Goal: Check status: Check status

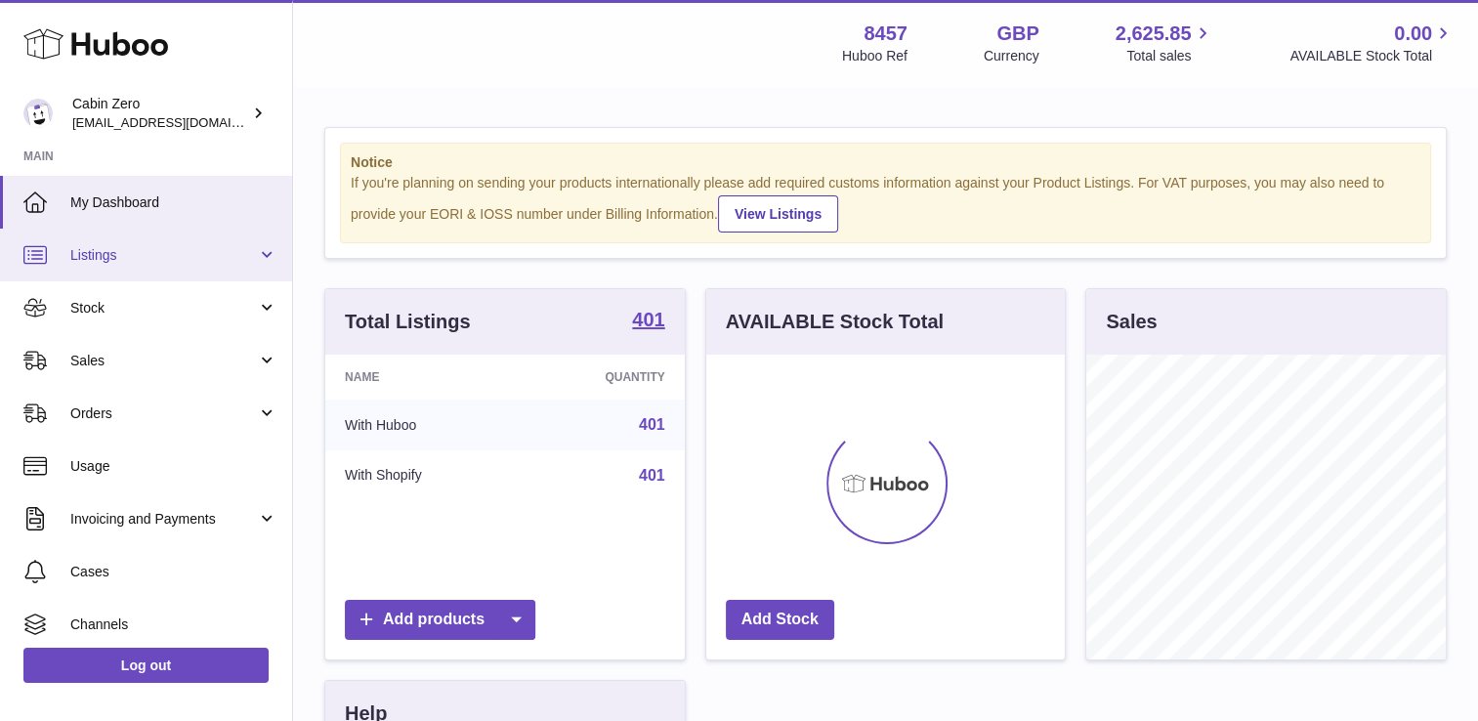
scroll to position [305, 359]
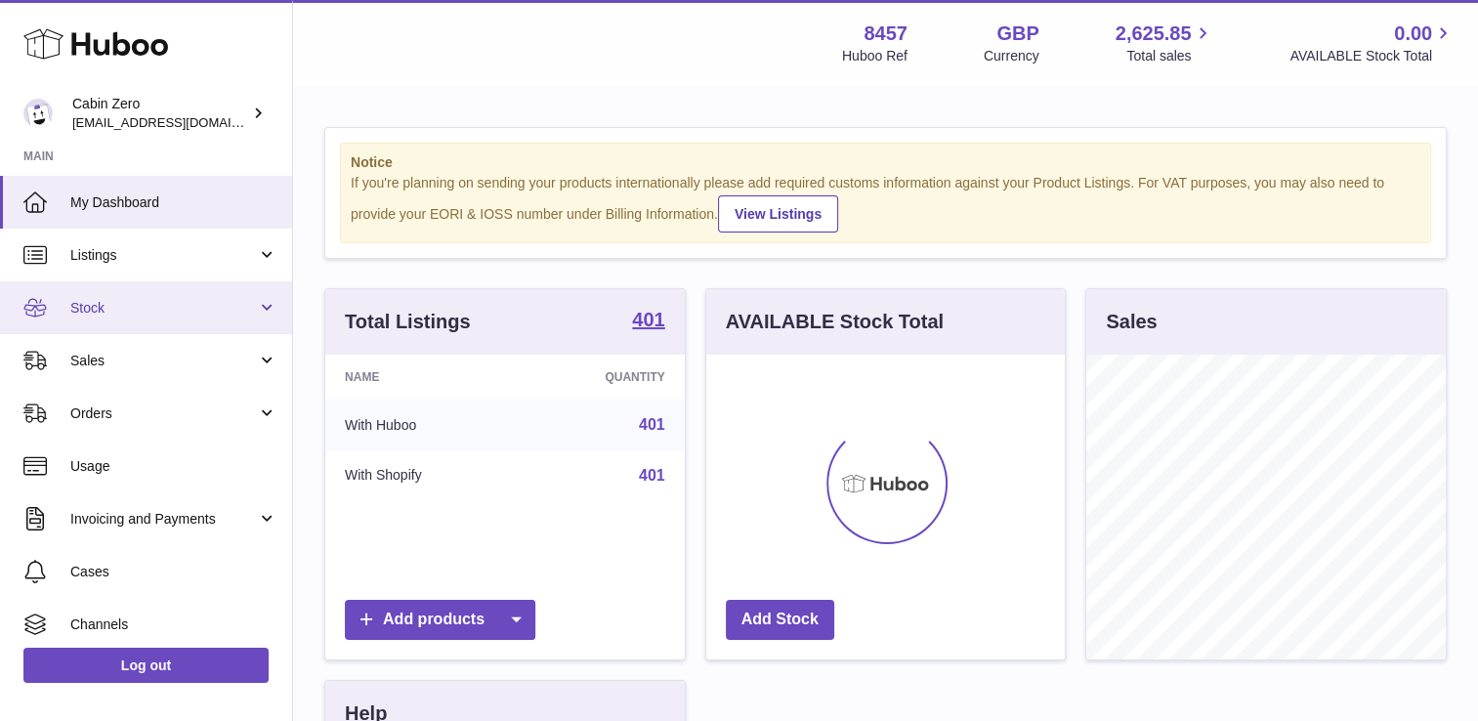
click at [166, 314] on span "Stock" at bounding box center [163, 308] width 187 height 19
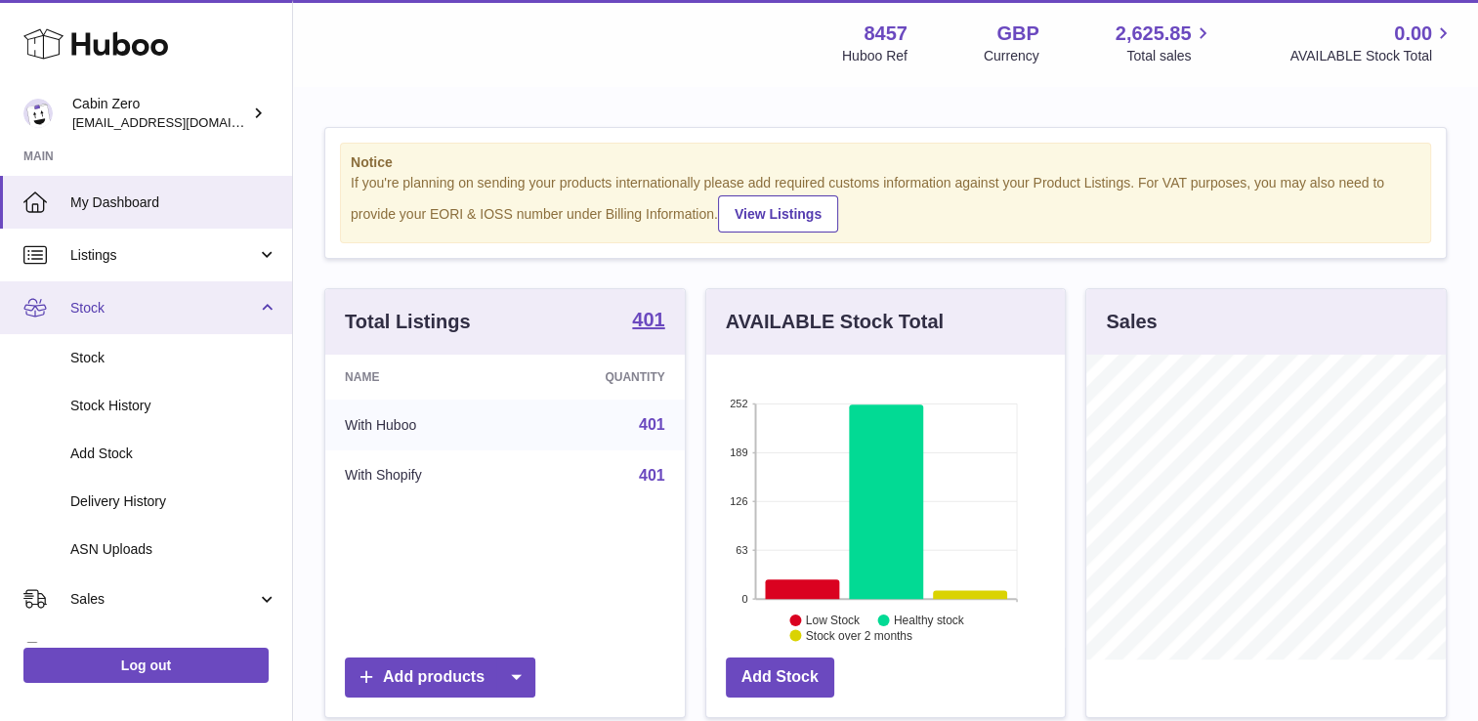
click at [184, 307] on span "Stock" at bounding box center [163, 308] width 187 height 19
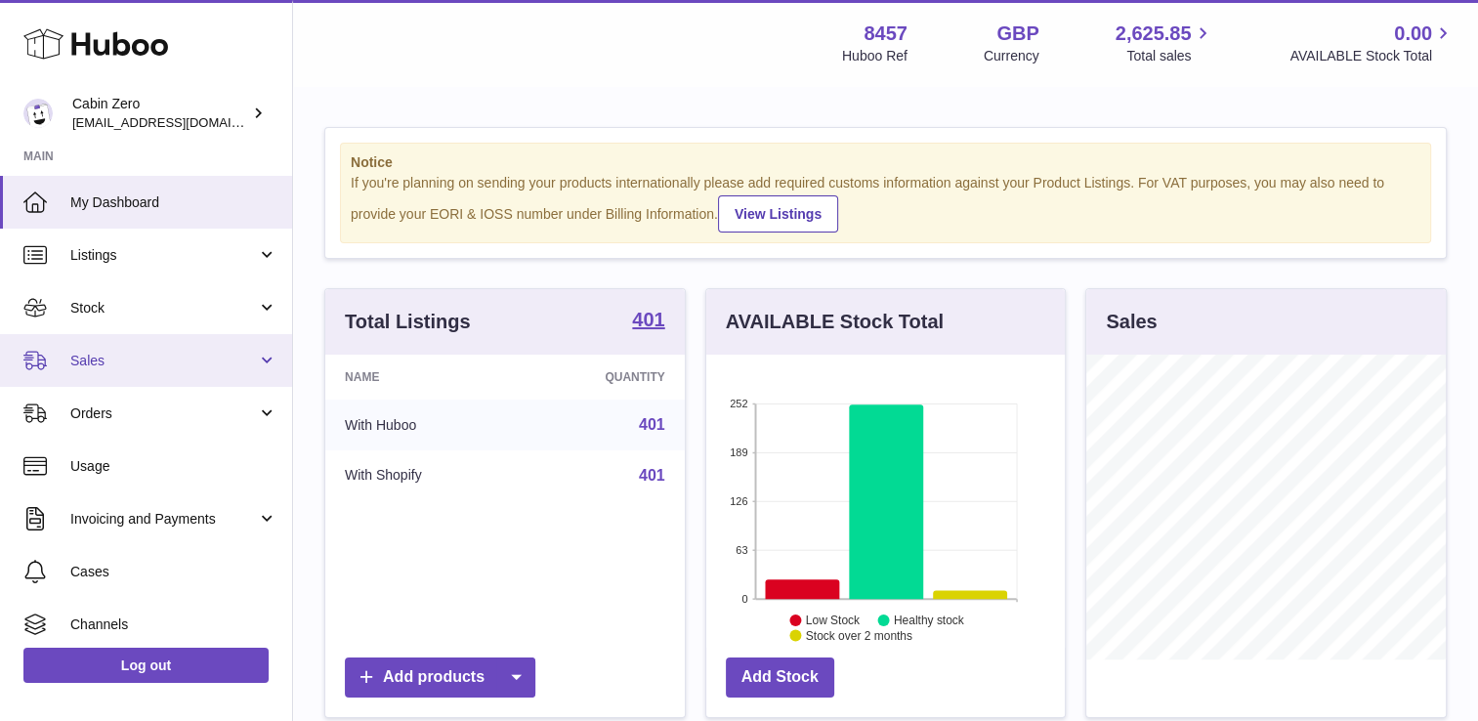
click at [184, 352] on span "Sales" at bounding box center [163, 361] width 187 height 19
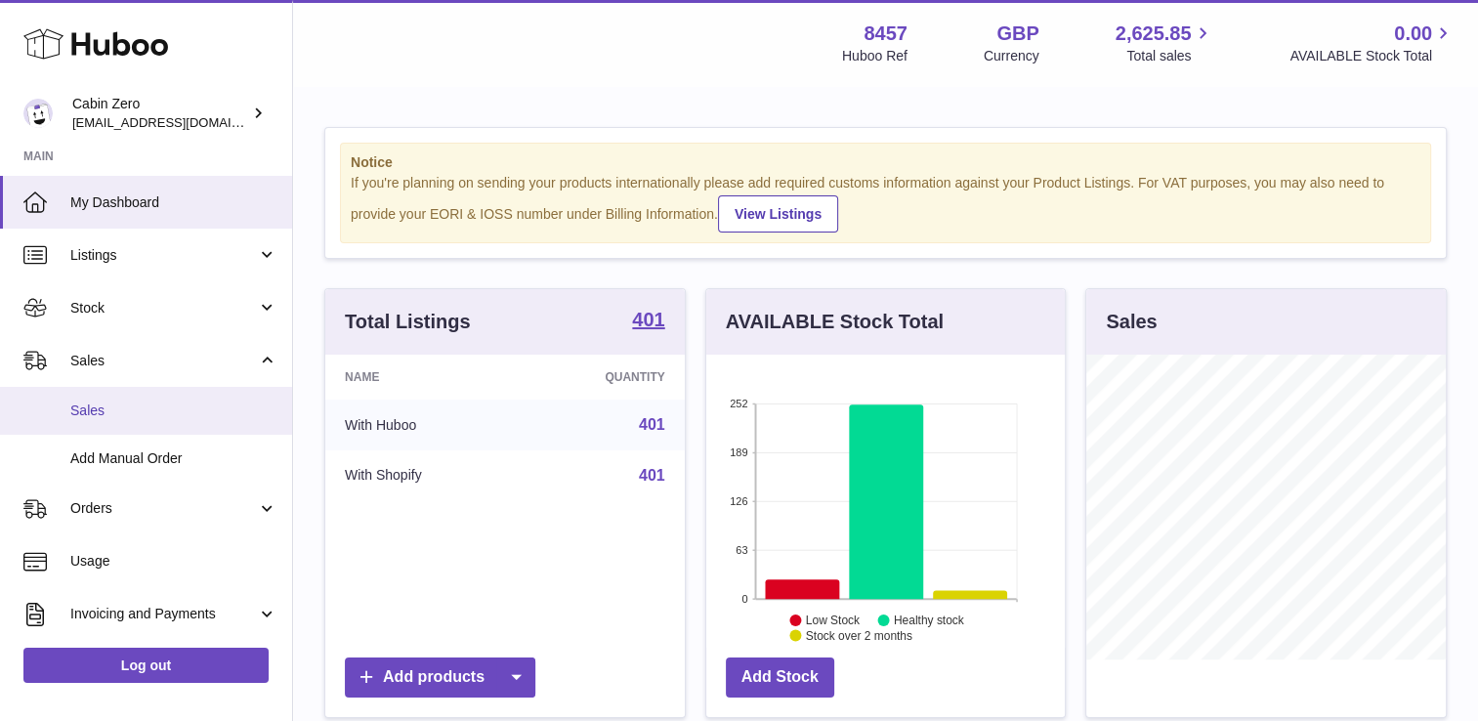
click at [179, 406] on span "Sales" at bounding box center [173, 411] width 207 height 19
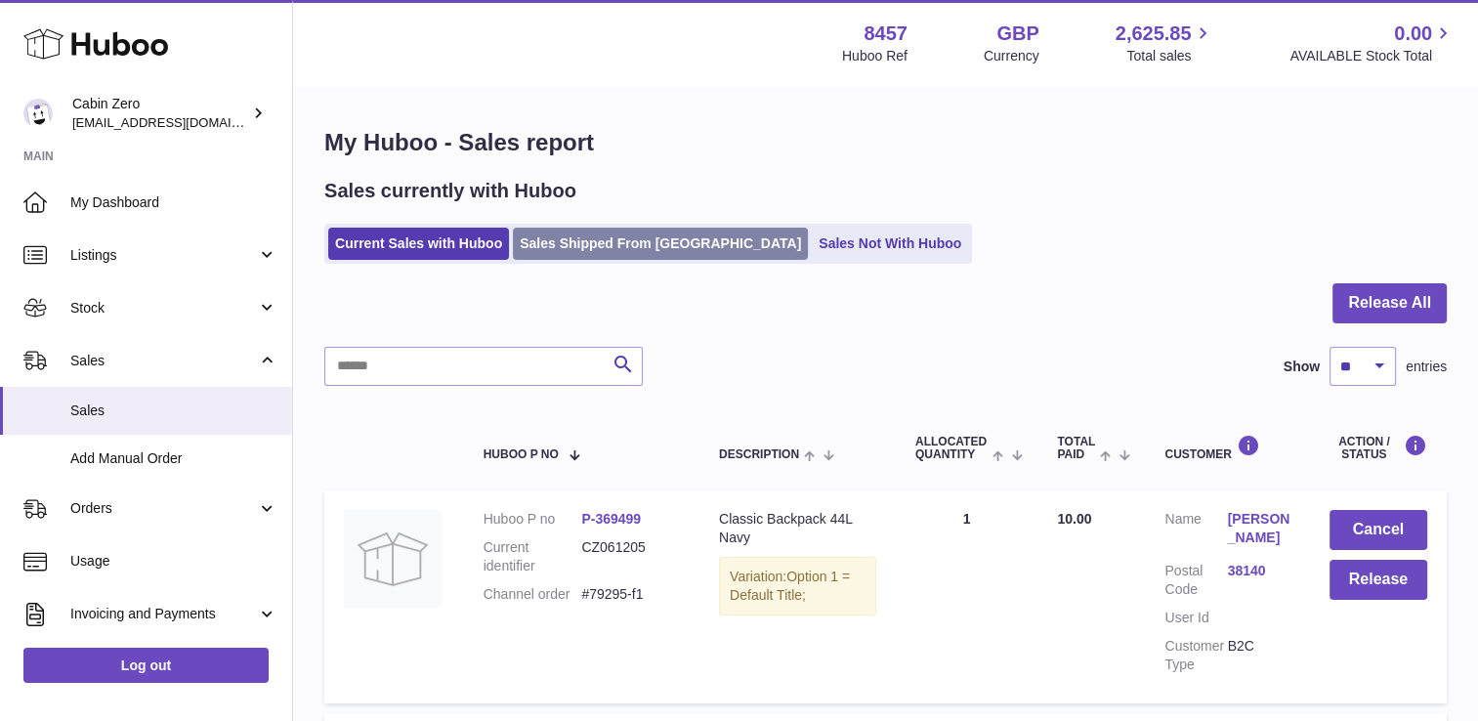
click at [619, 248] on link "Sales Shipped From [GEOGRAPHIC_DATA]" at bounding box center [660, 244] width 295 height 32
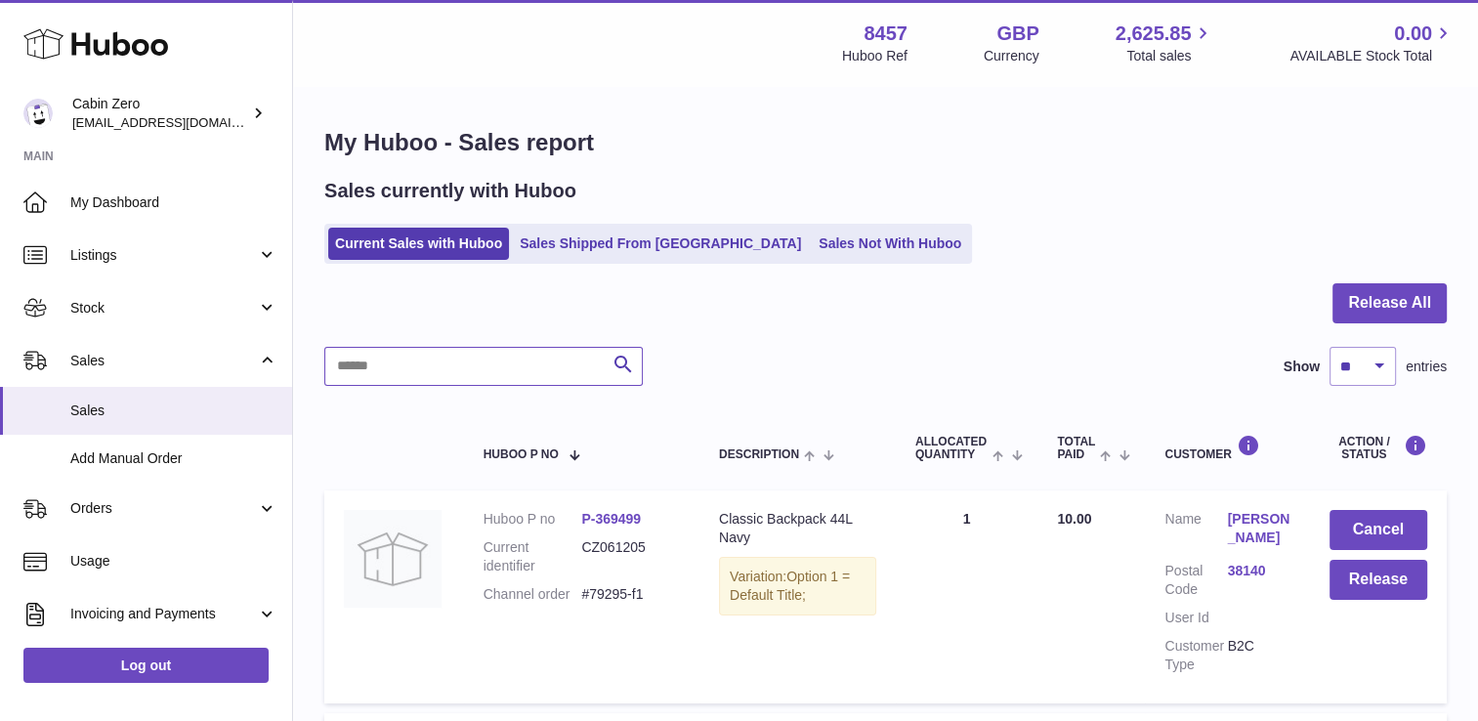
click at [427, 363] on input "text" at bounding box center [483, 366] width 318 height 39
type input "*"
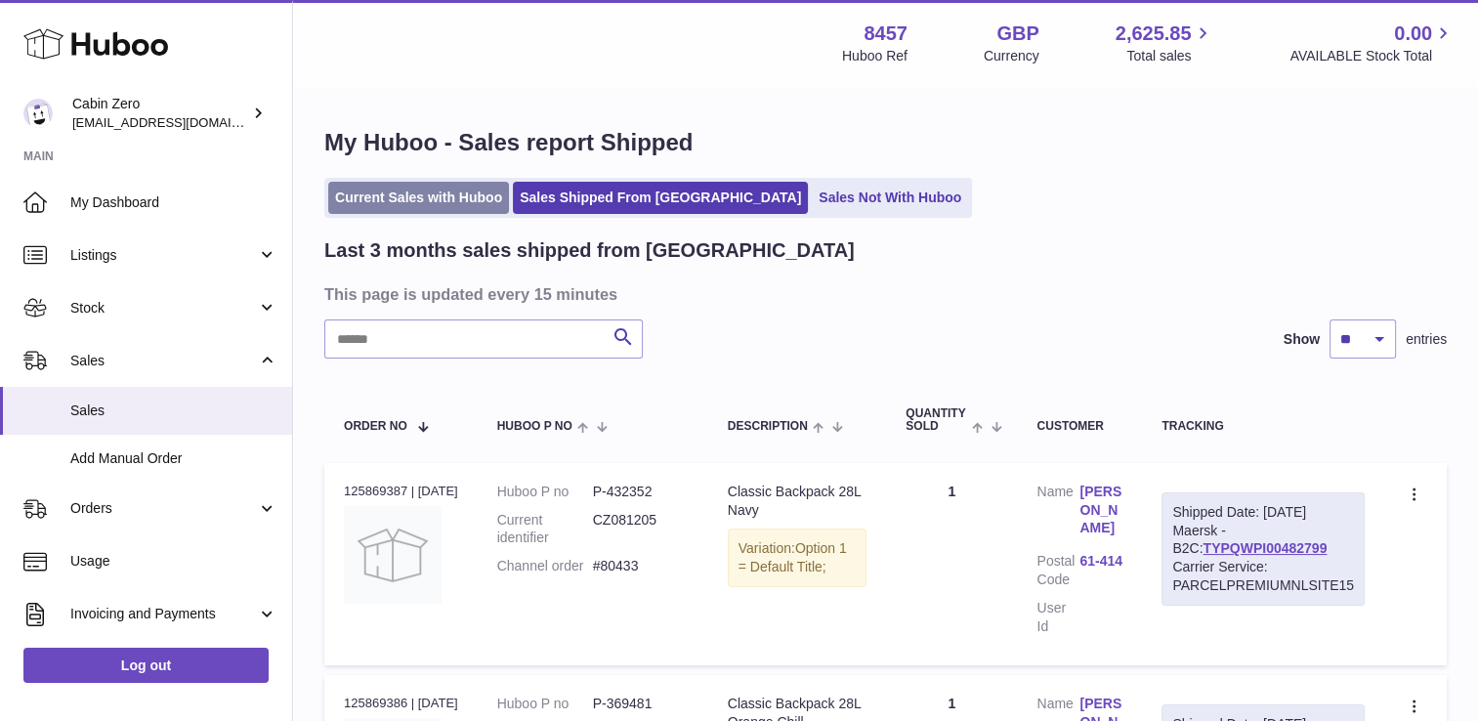
click at [431, 203] on link "Current Sales with Huboo" at bounding box center [418, 198] width 181 height 32
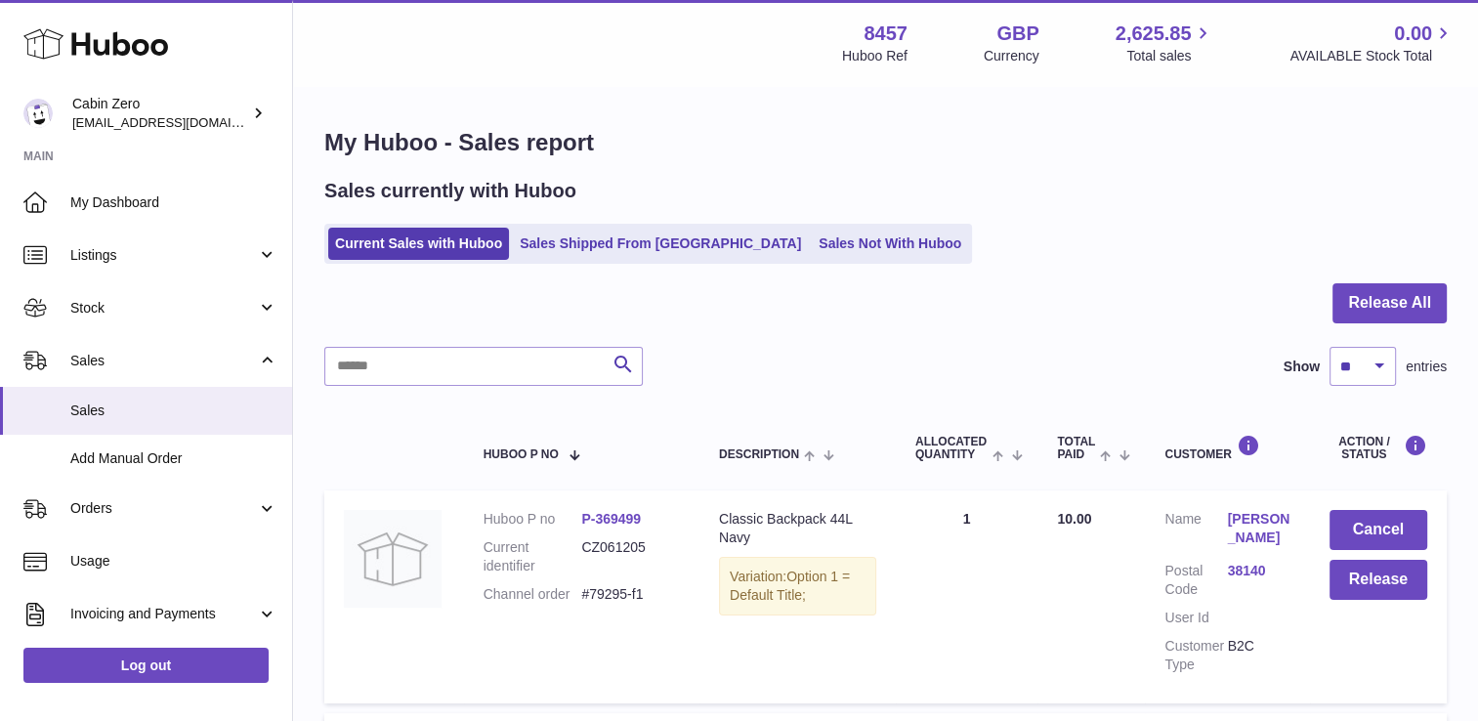
click at [381, 342] on div at bounding box center [885, 314] width 1122 height 63
click at [371, 354] on input "text" at bounding box center [483, 366] width 318 height 39
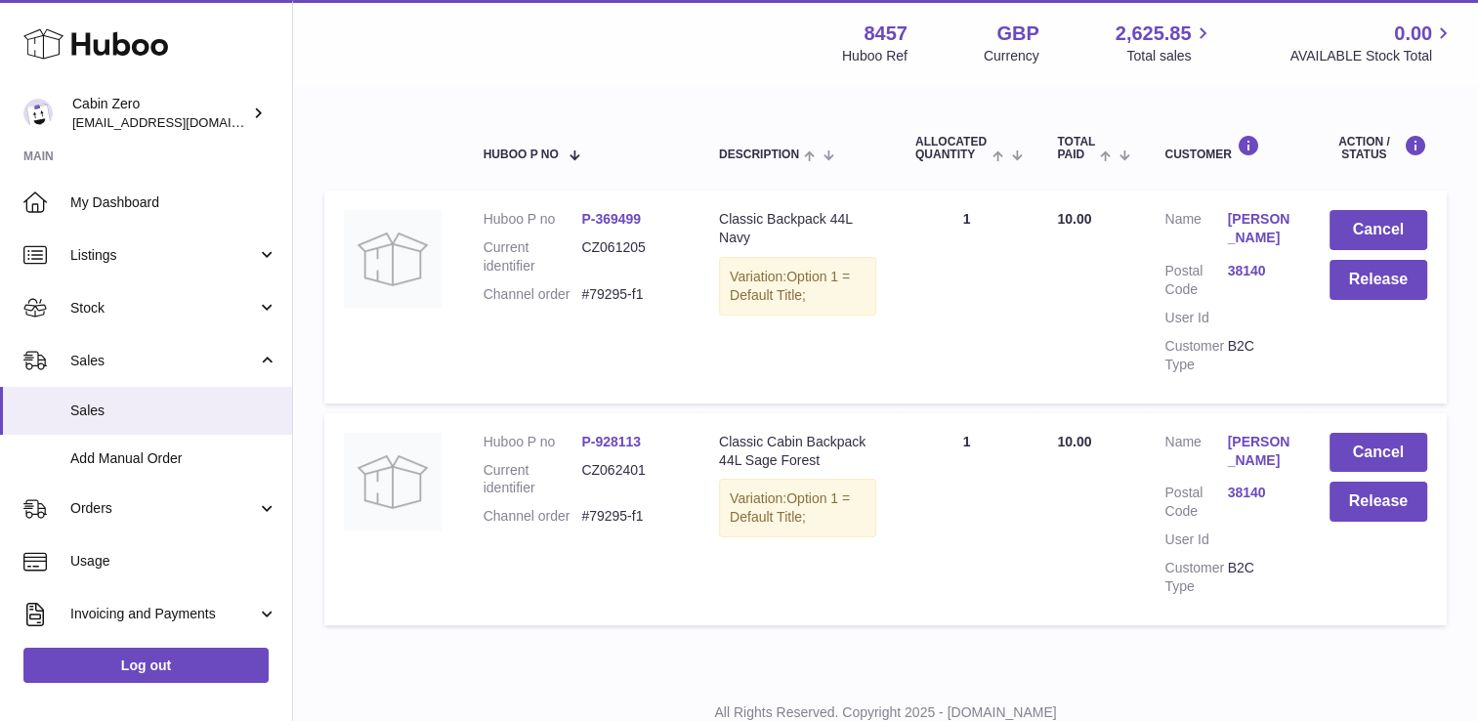
scroll to position [268, 0]
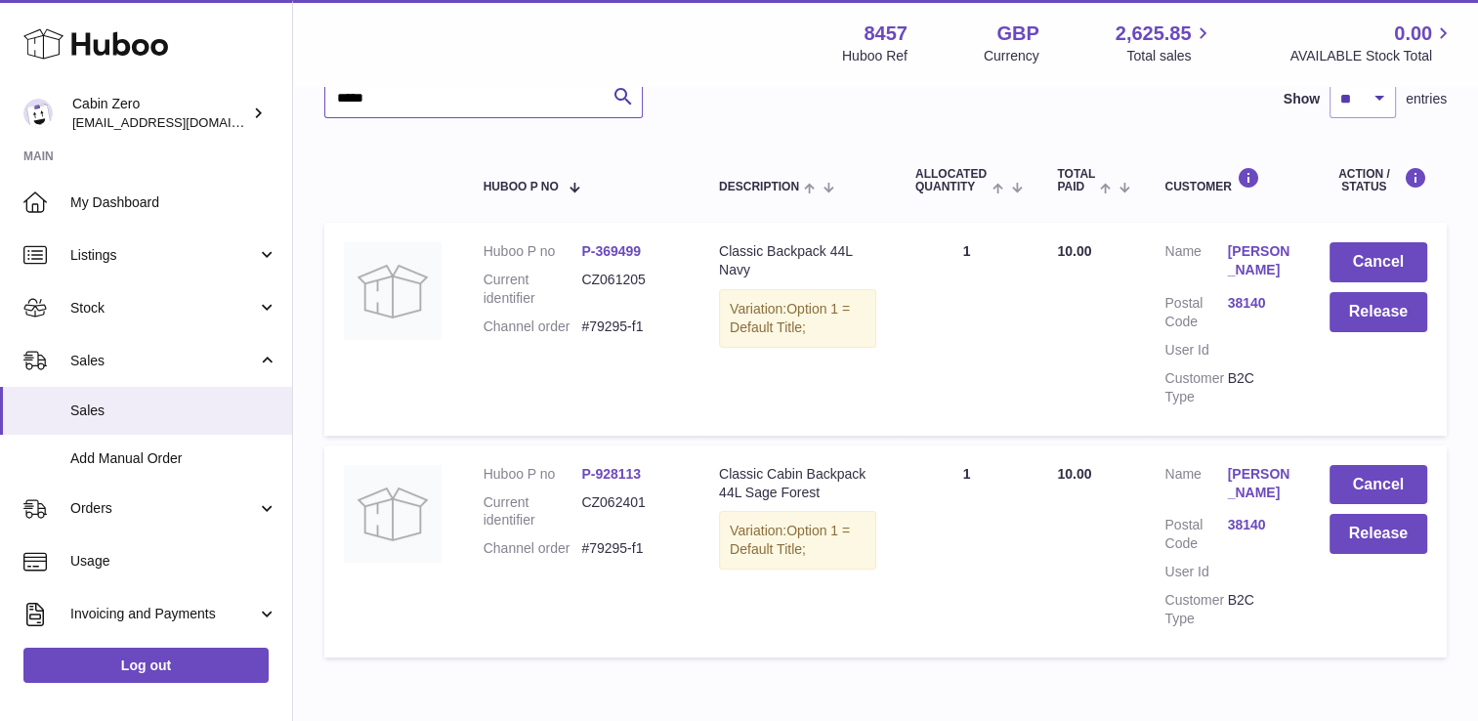
type input "*****"
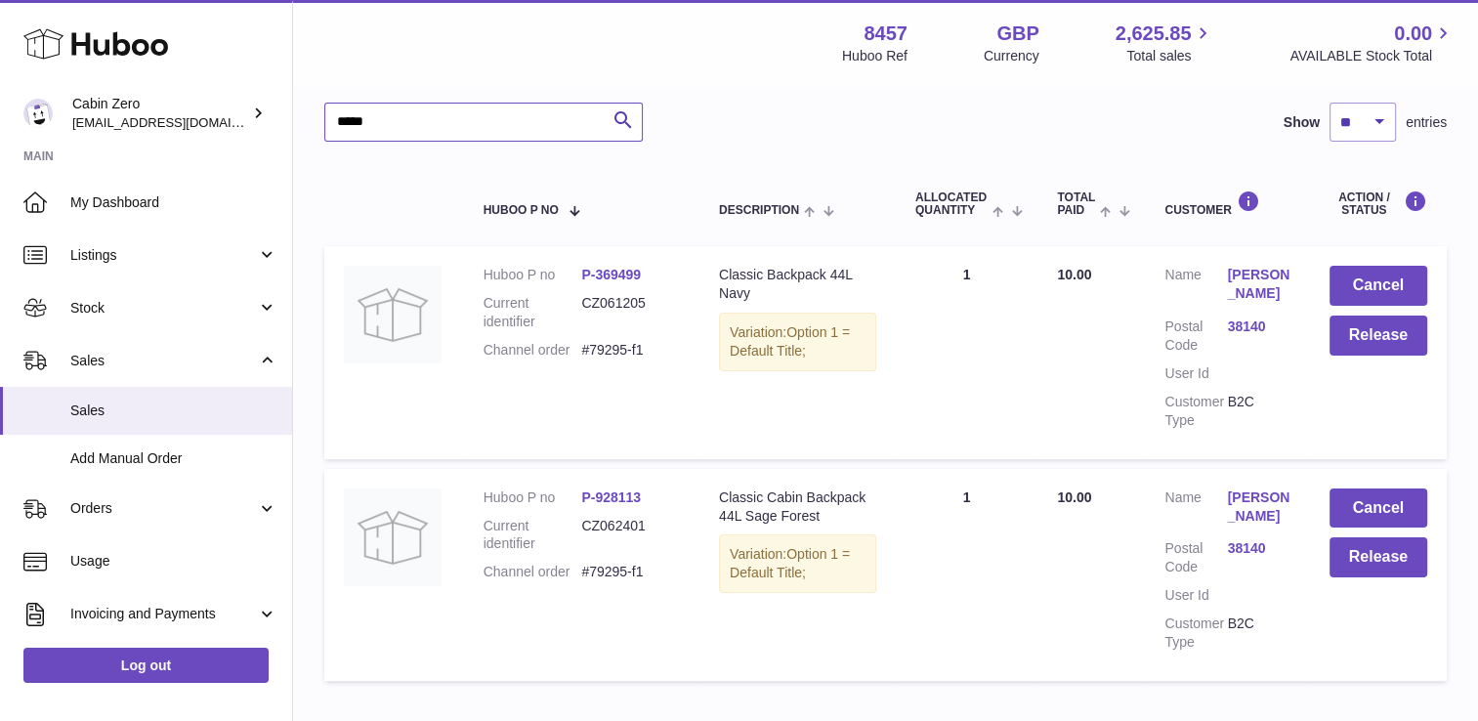
scroll to position [170, 0]
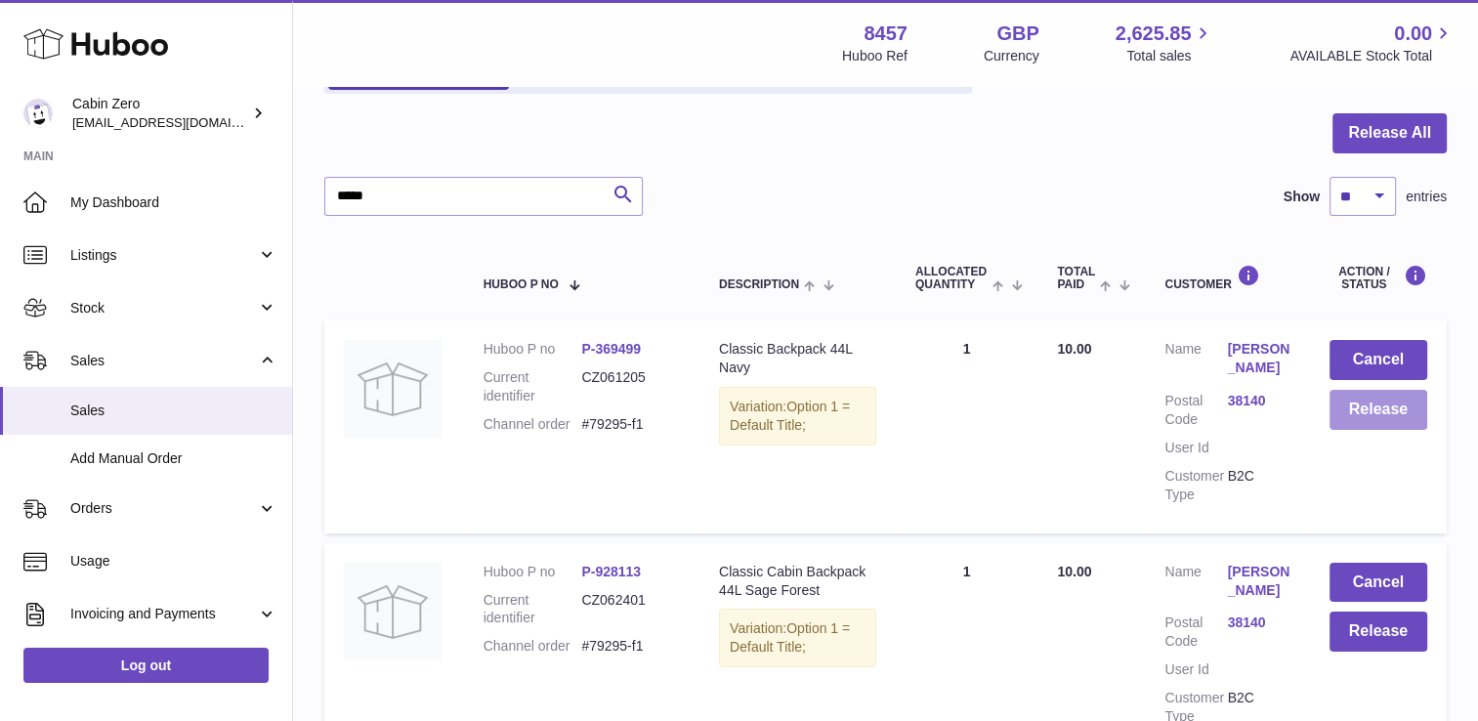
click at [1399, 412] on button "Release" at bounding box center [1379, 410] width 98 height 40
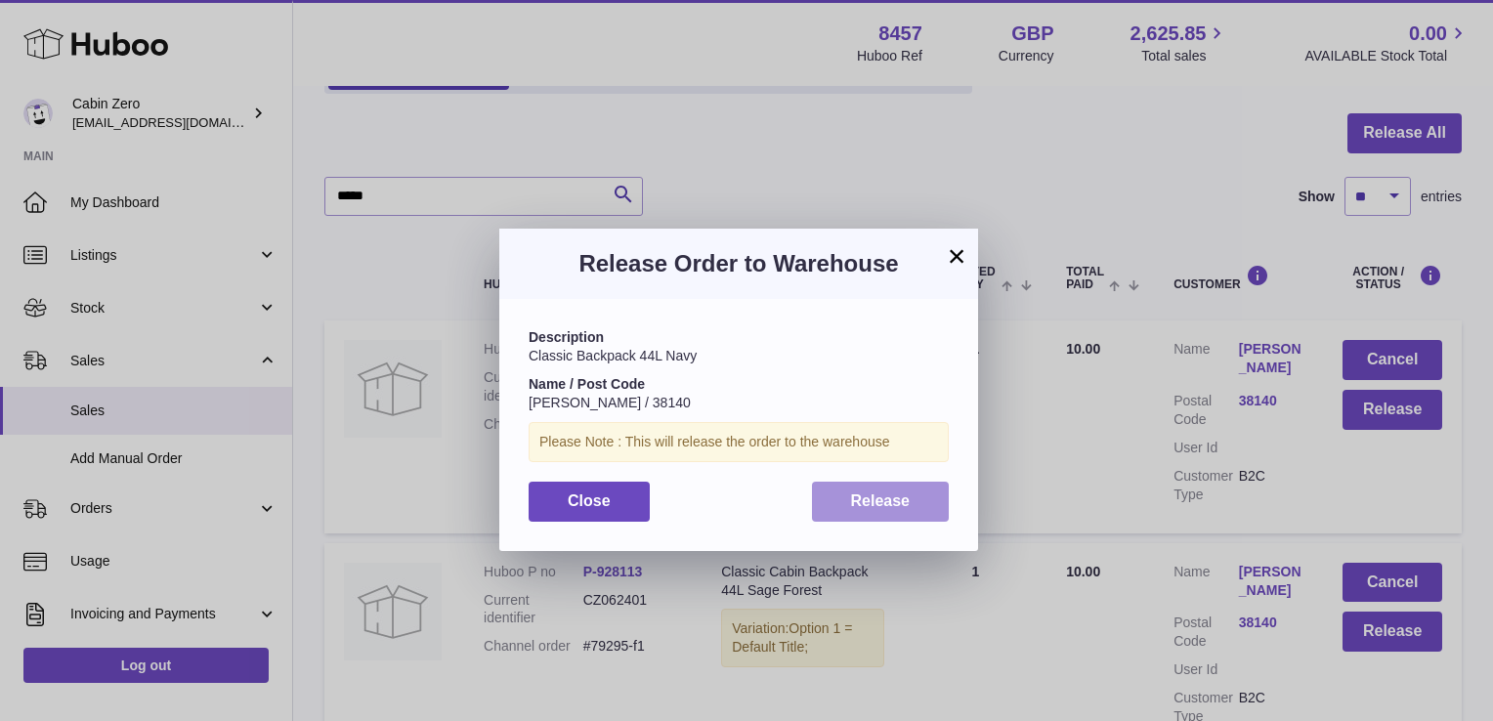
click at [891, 506] on span "Release" at bounding box center [881, 500] width 60 height 17
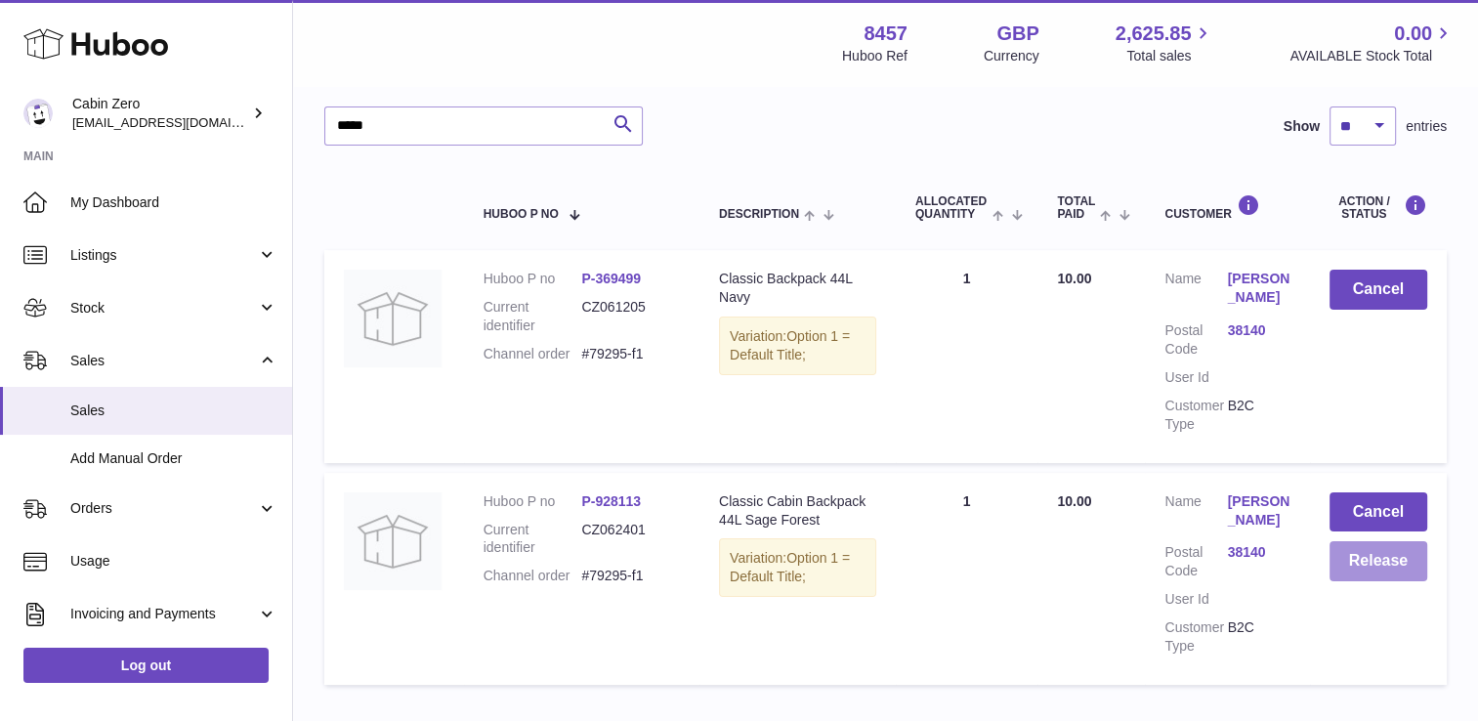
scroll to position [365, 0]
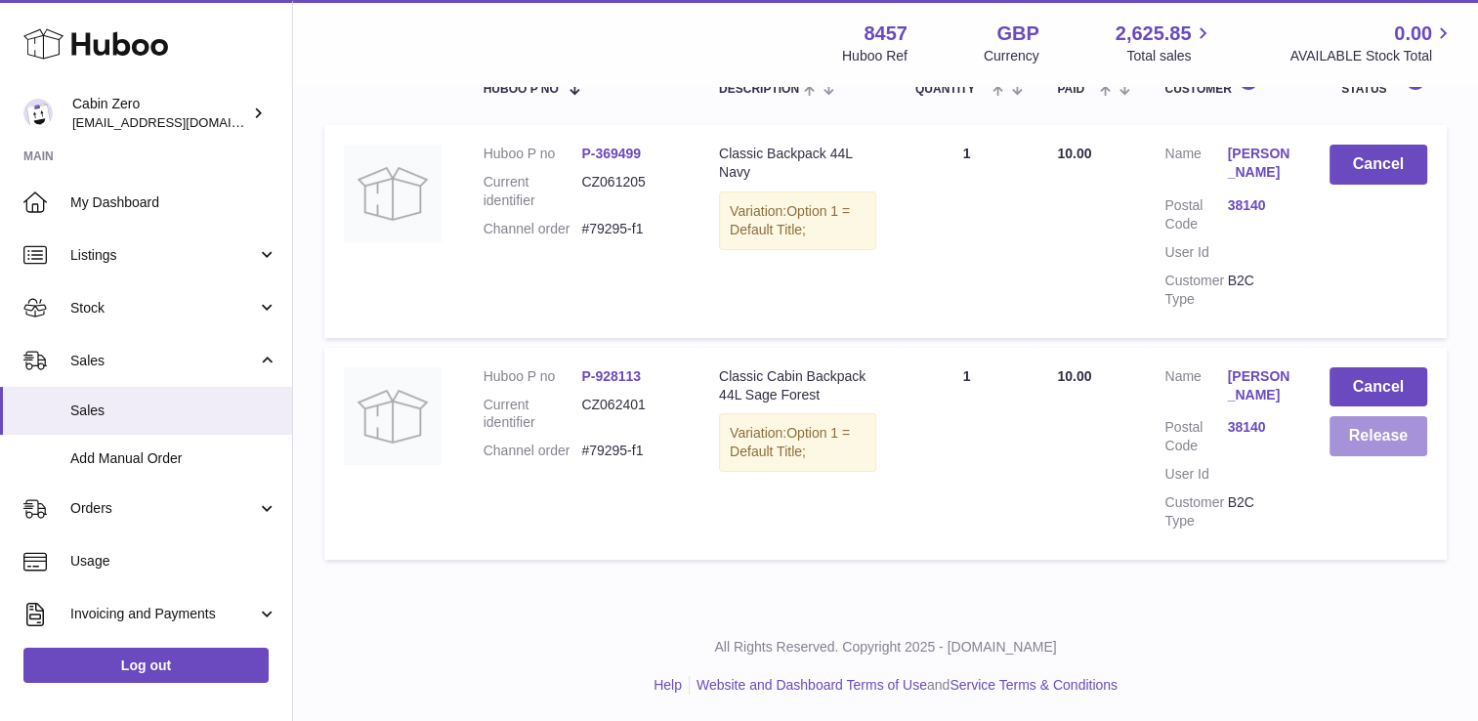
click at [1396, 450] on button "Release" at bounding box center [1379, 436] width 98 height 40
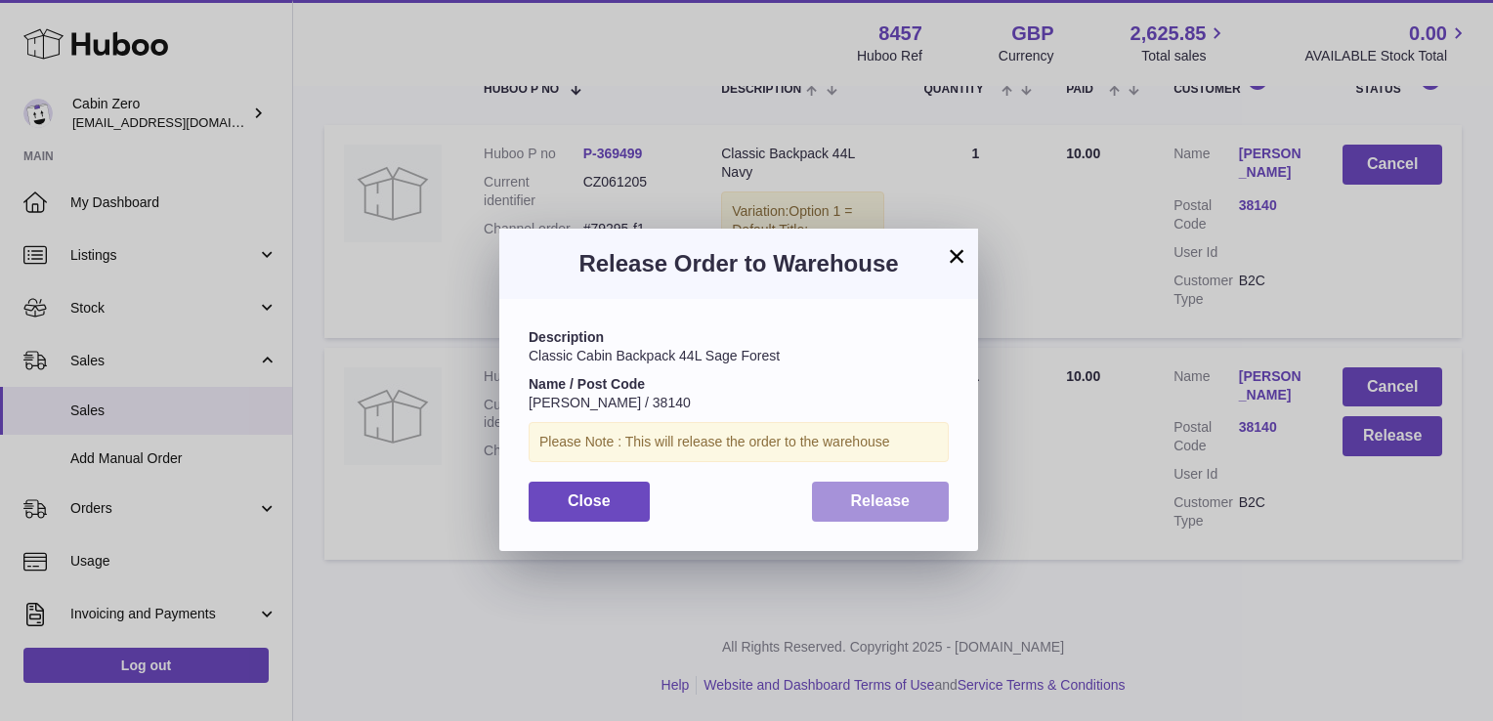
click at [885, 511] on button "Release" at bounding box center [881, 502] width 138 height 40
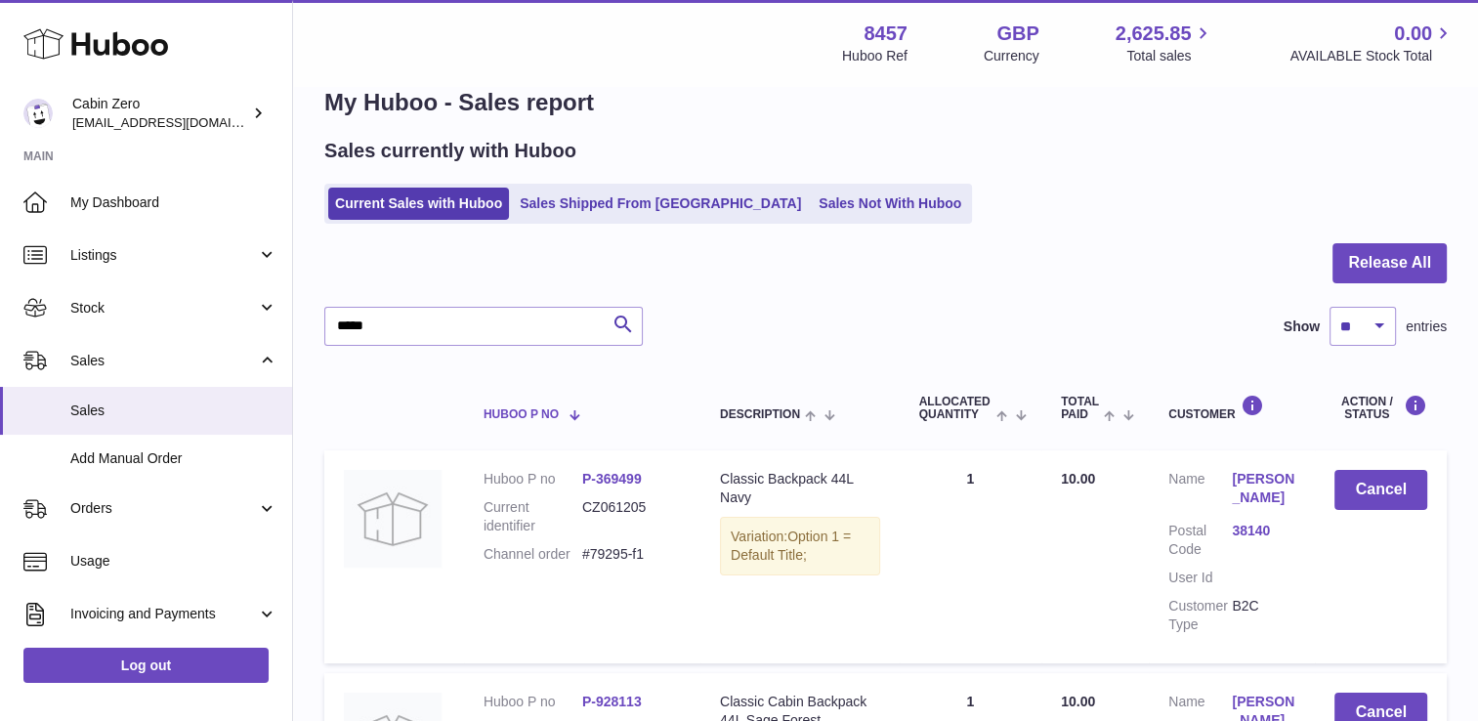
scroll to position [0, 0]
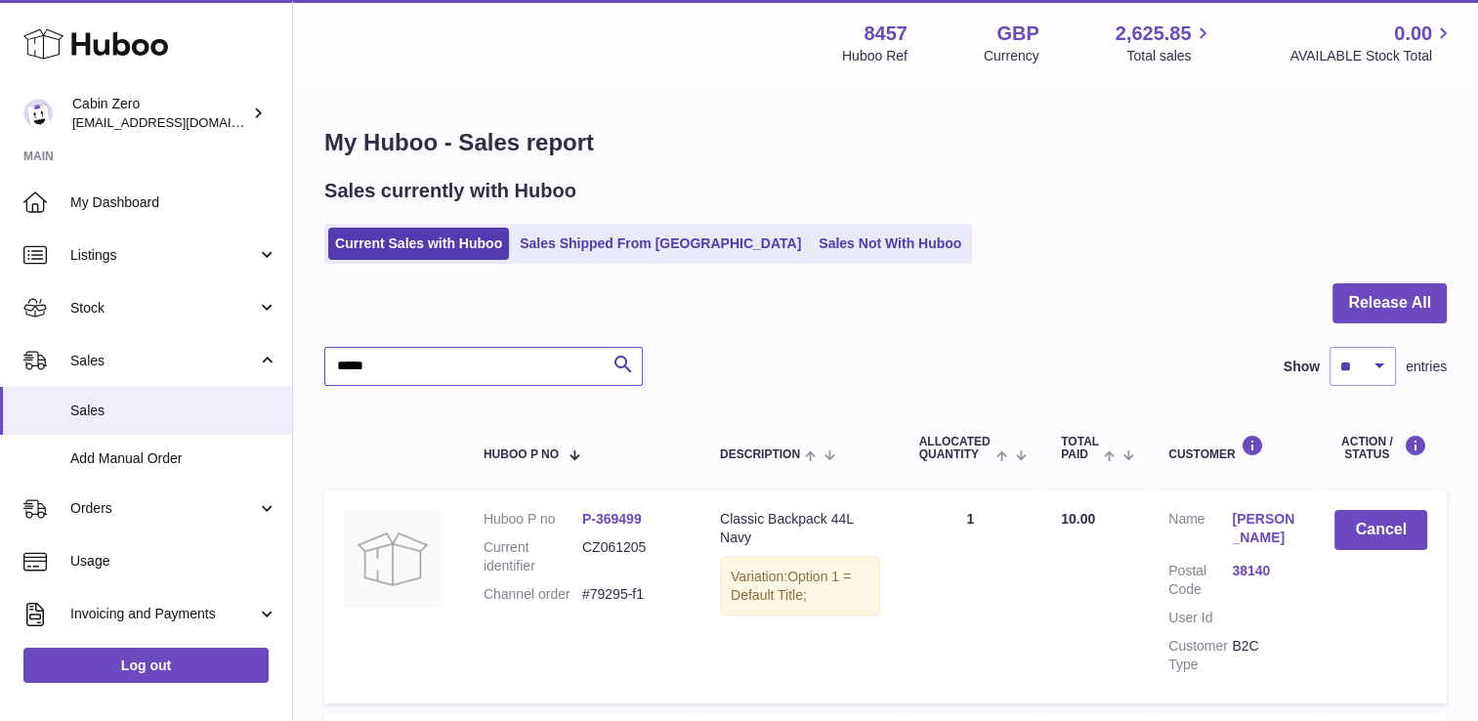
click at [458, 371] on input "*****" at bounding box center [483, 366] width 318 height 39
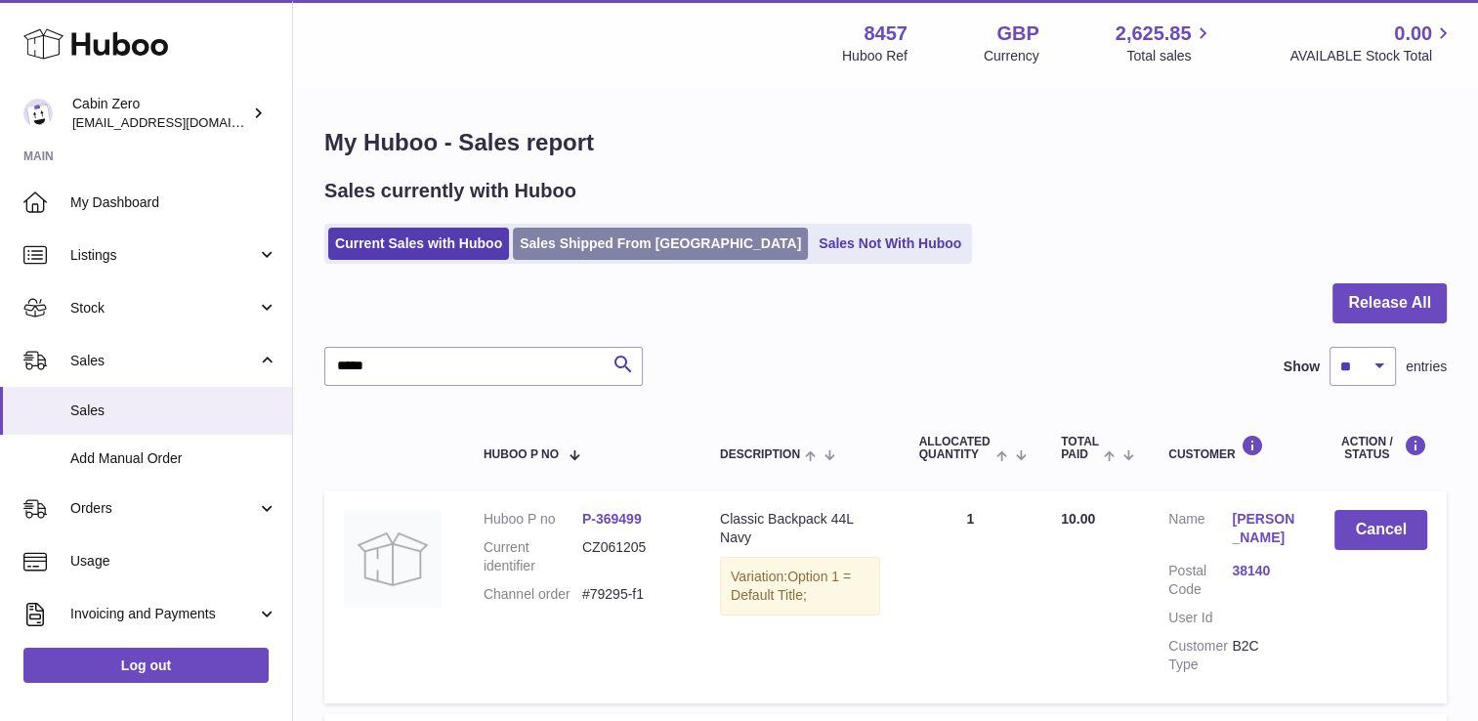
click at [601, 247] on link "Sales Shipped From [GEOGRAPHIC_DATA]" at bounding box center [660, 244] width 295 height 32
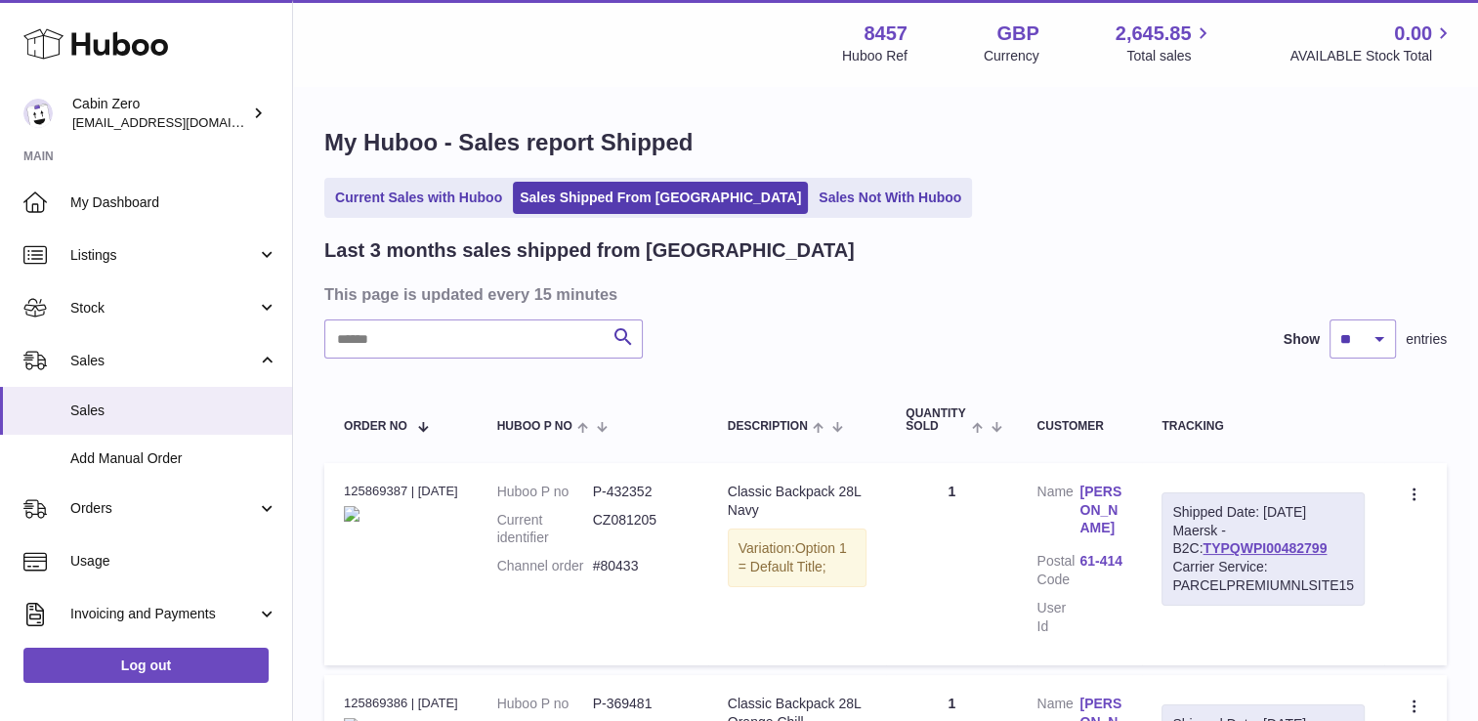
click at [414, 346] on input "text" at bounding box center [483, 338] width 318 height 39
type input "*****"
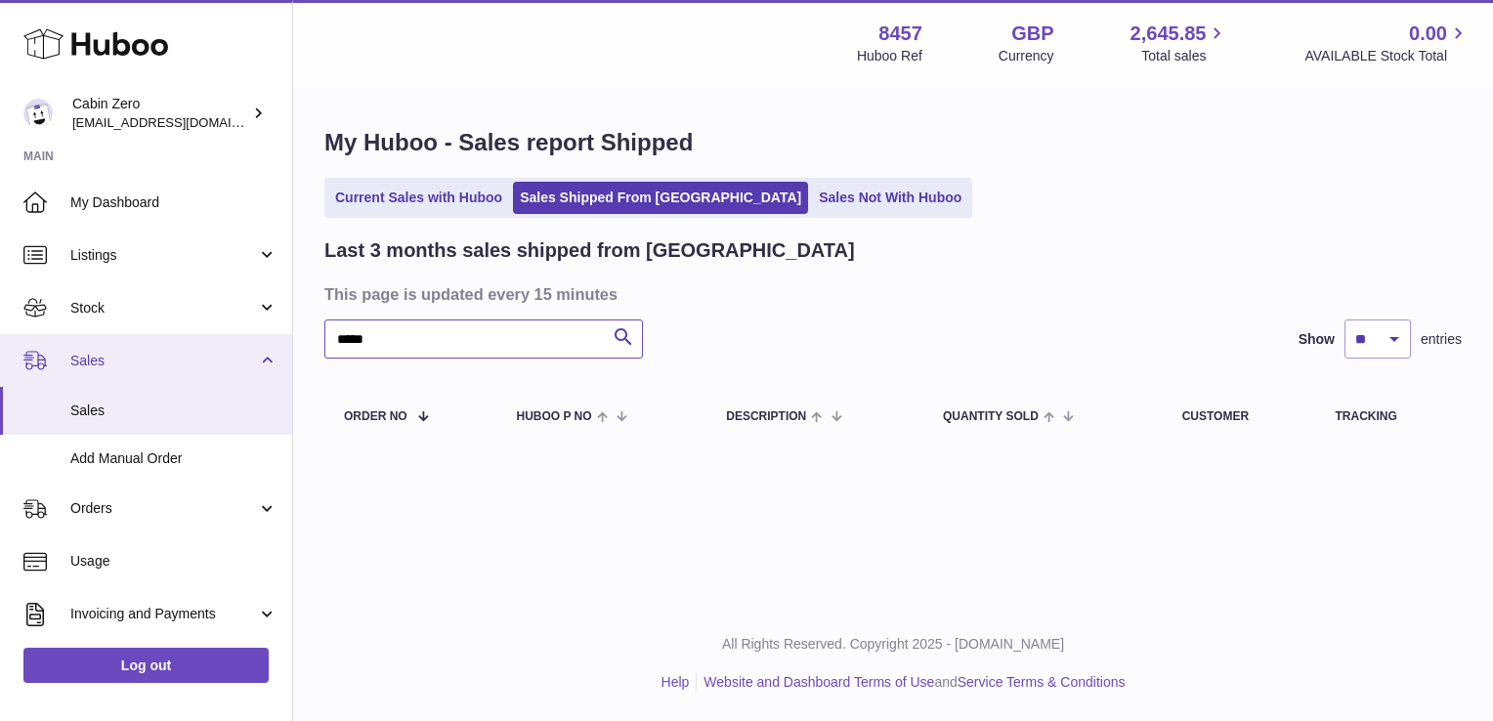
drag, startPoint x: 407, startPoint y: 350, endPoint x: 0, endPoint y: 354, distance: 407.4
click at [0, 354] on html ".st0{fill:#141414;}" at bounding box center [746, 360] width 1493 height 721
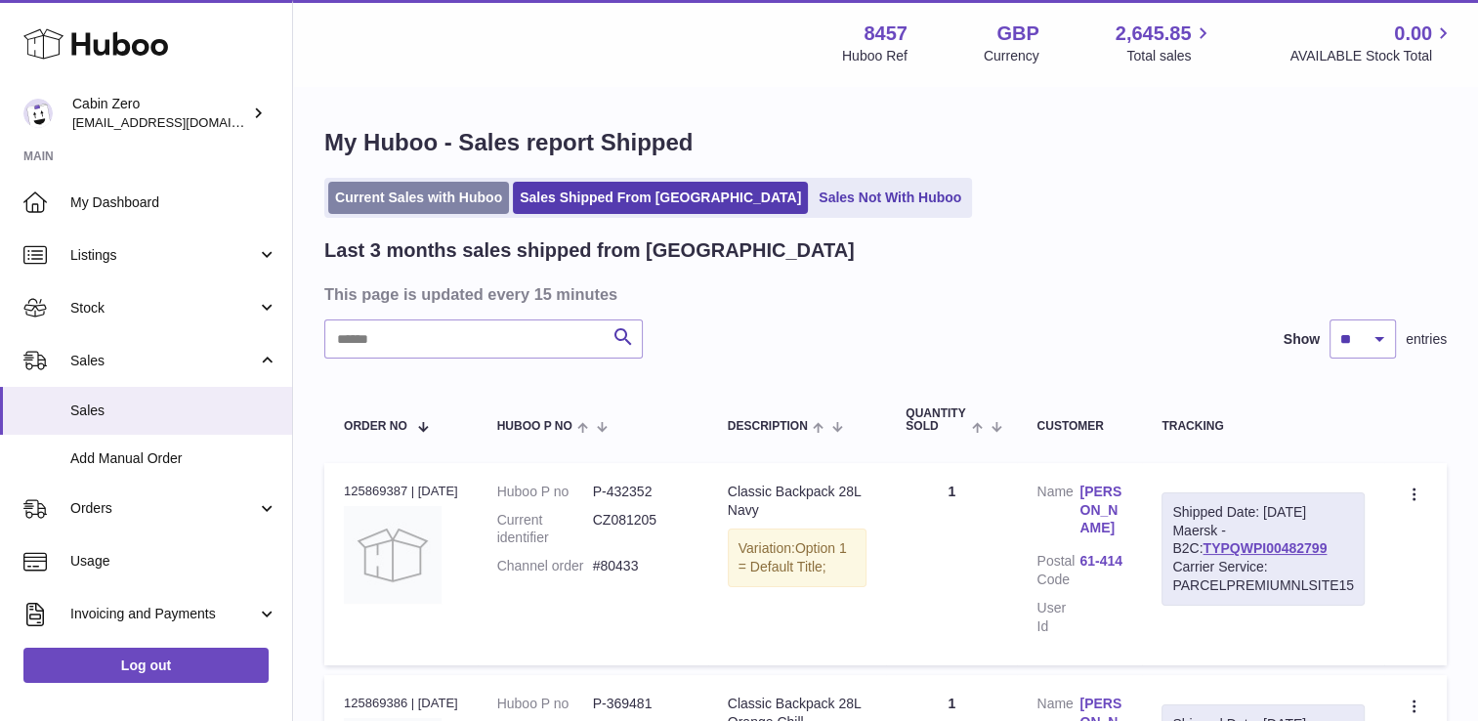
click at [394, 197] on link "Current Sales with Huboo" at bounding box center [418, 198] width 181 height 32
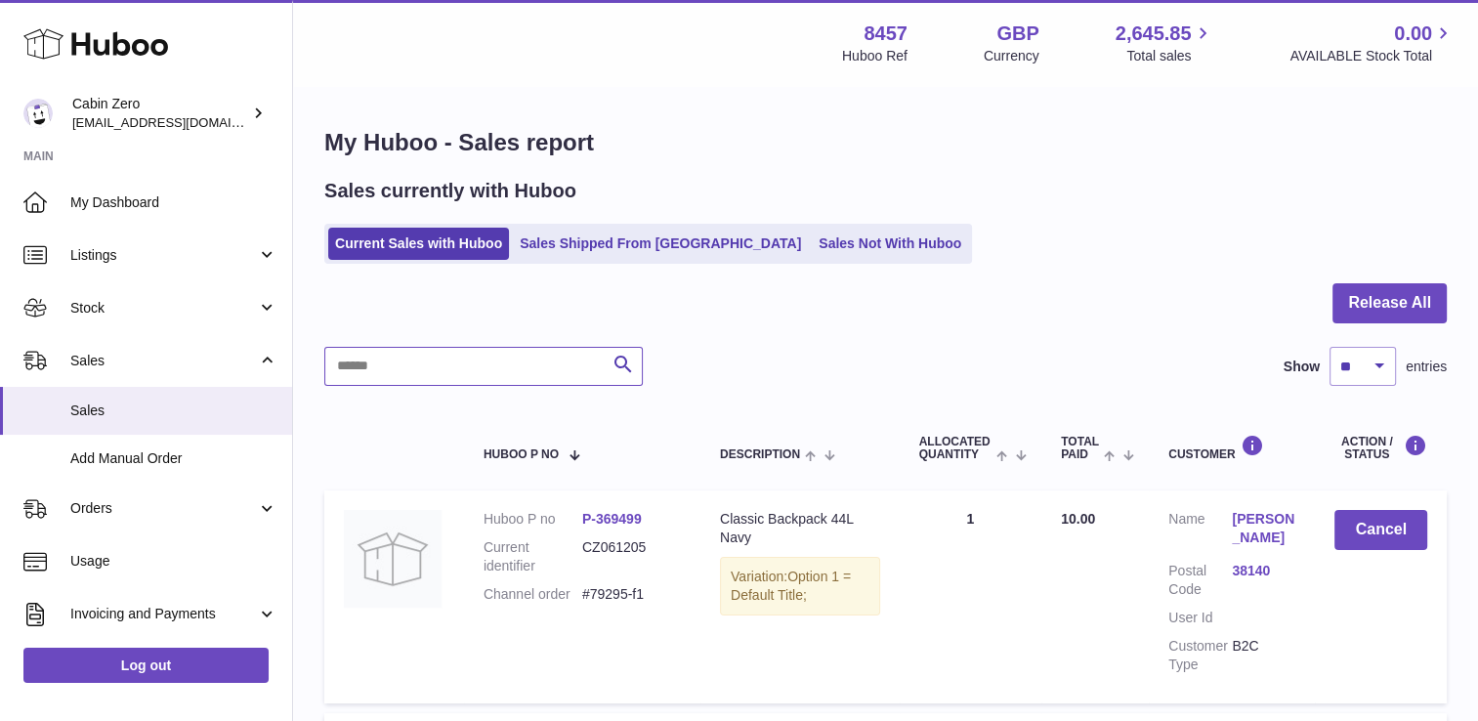
click at [374, 372] on input "text" at bounding box center [483, 366] width 318 height 39
type input "*****"
